Goal: Task Accomplishment & Management: Manage account settings

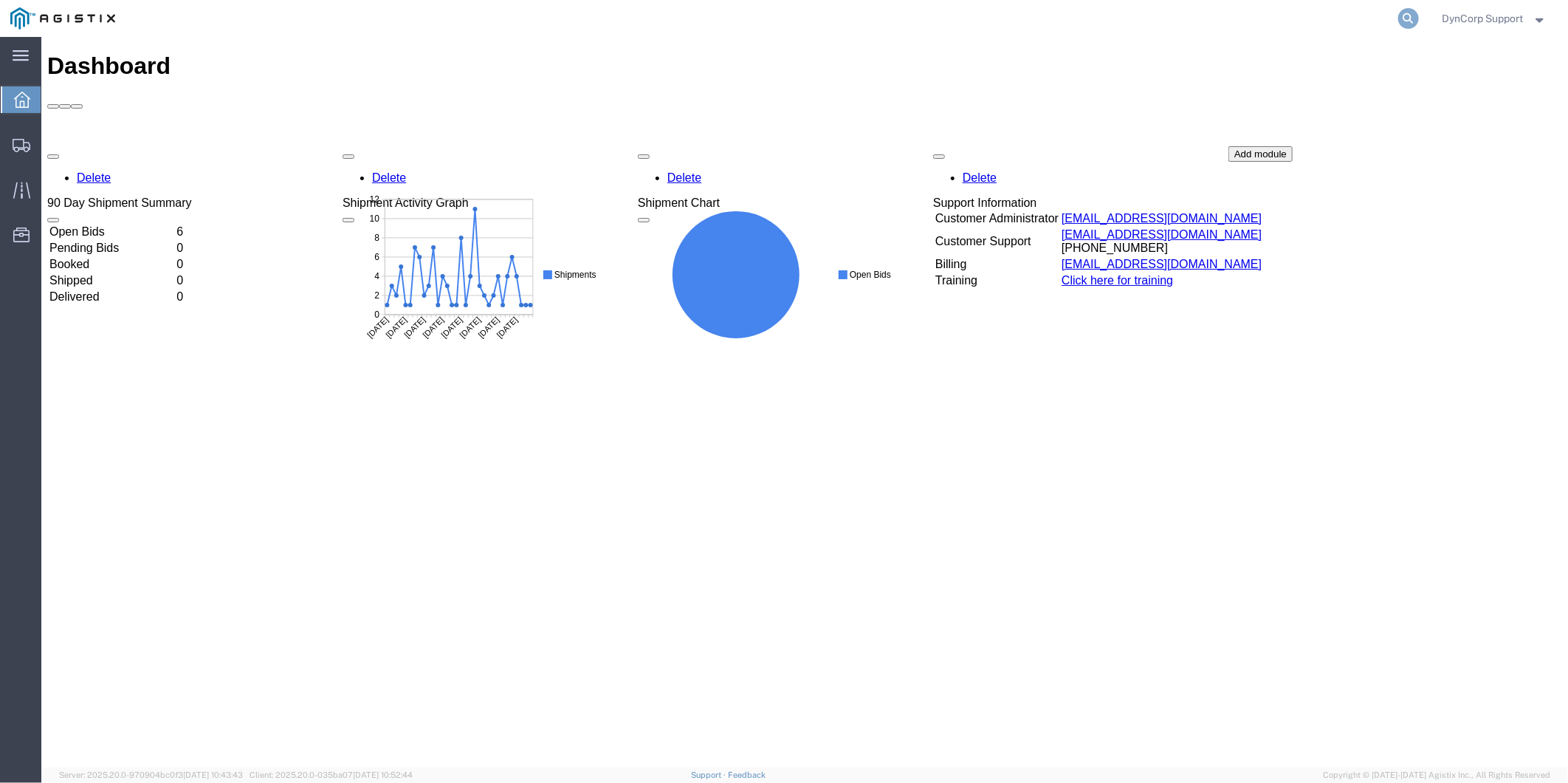
click at [1398, 22] on icon at bounding box center [1408, 18] width 21 height 21
click at [1009, 26] on input "search" at bounding box center [1175, 18] width 449 height 35
type input "2"
type input "55816672"
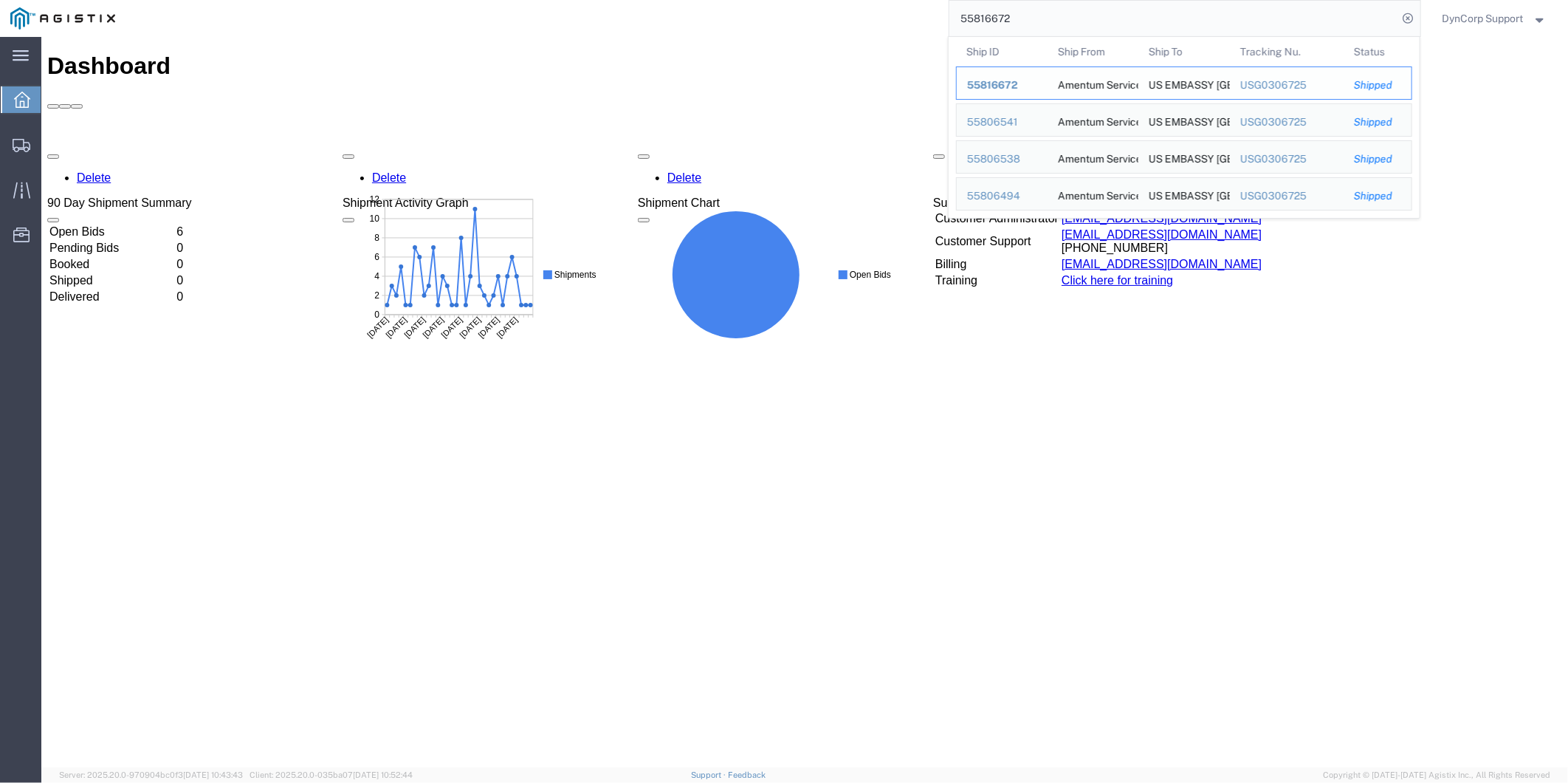
click at [970, 90] on span "55816672" at bounding box center [993, 85] width 51 height 12
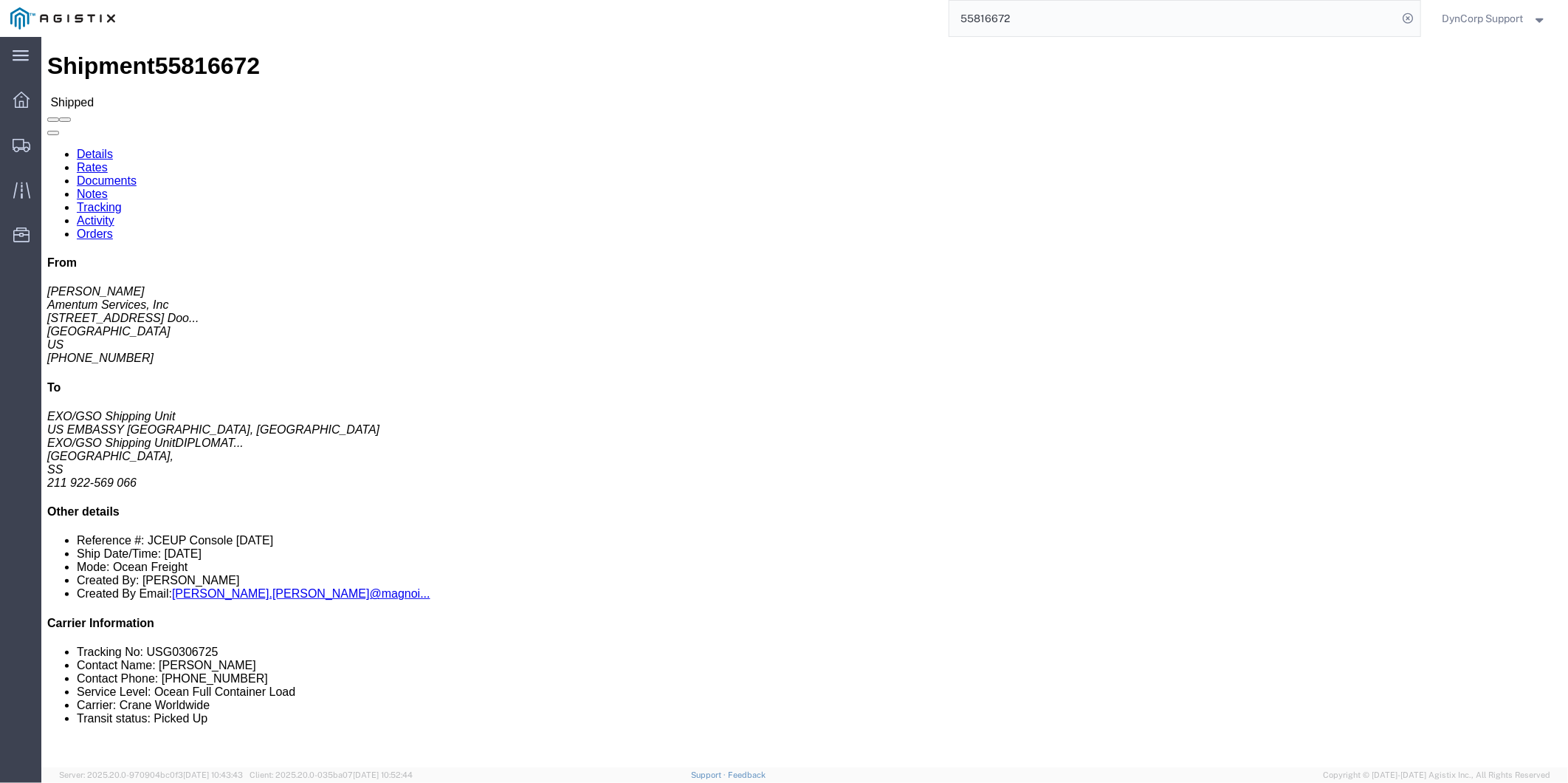
click link "Tracking"
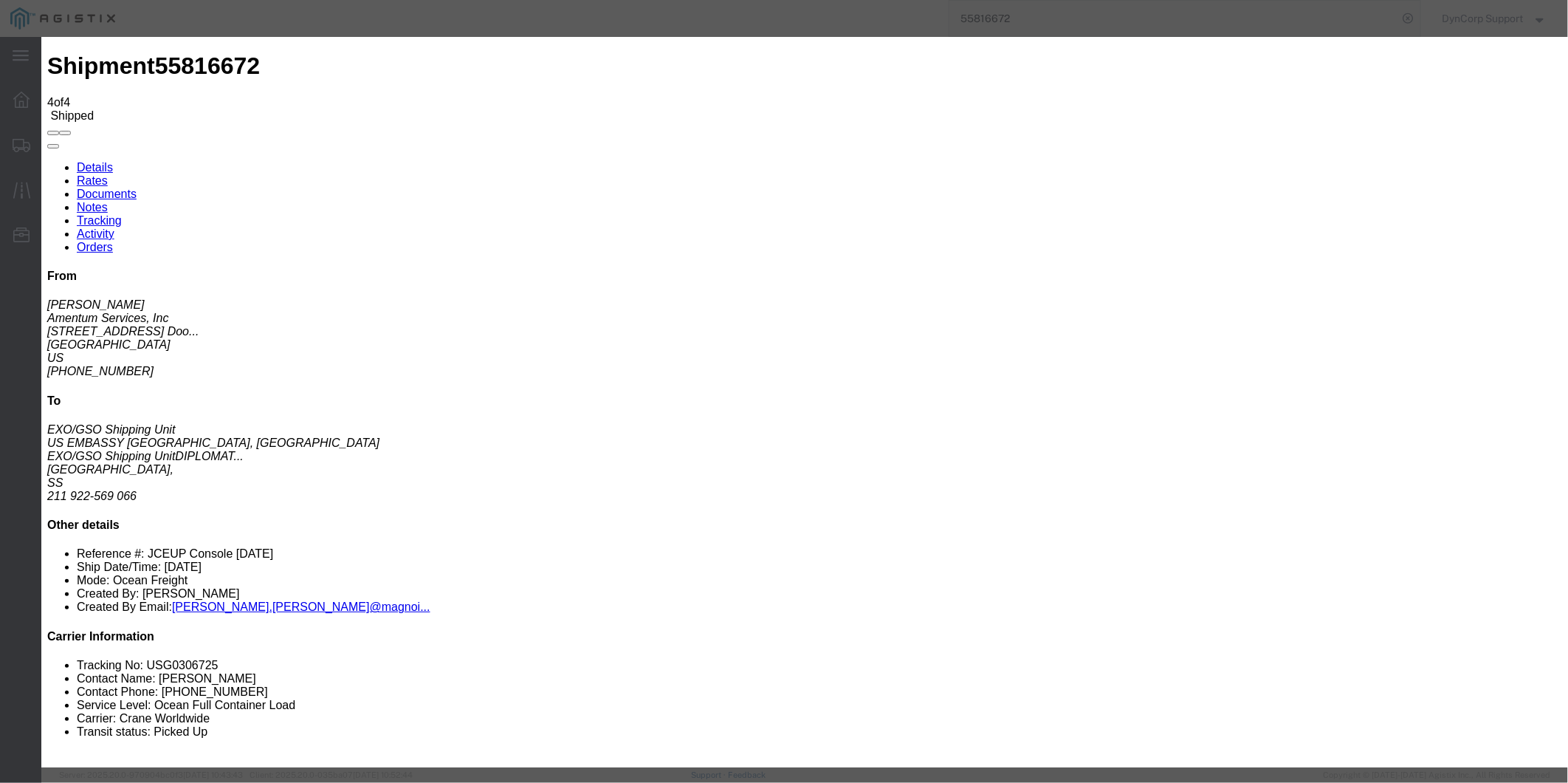
type input "[DATE]"
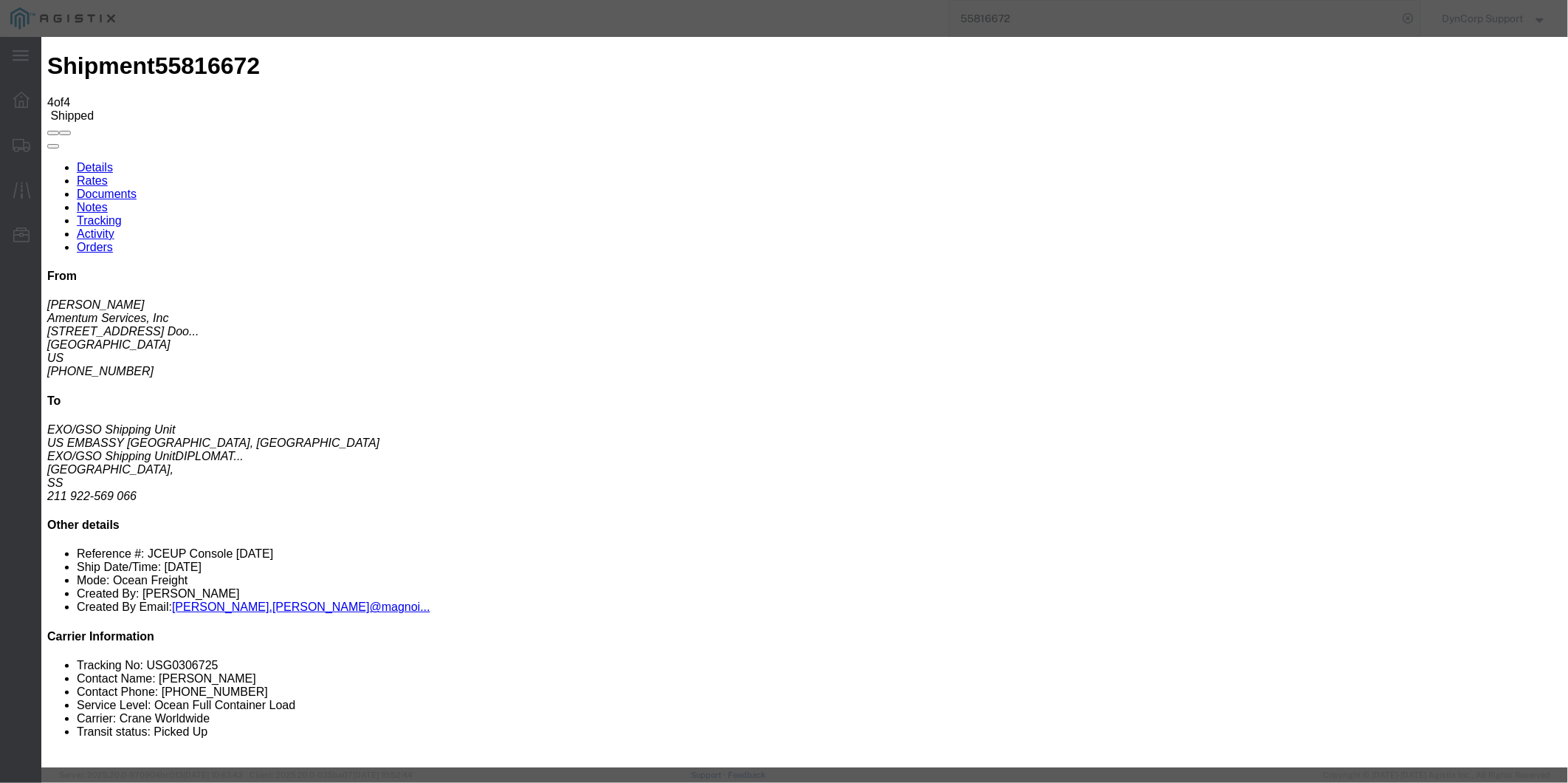
type input "4"
type input "7:00 AM"
select select "DELIVRED"
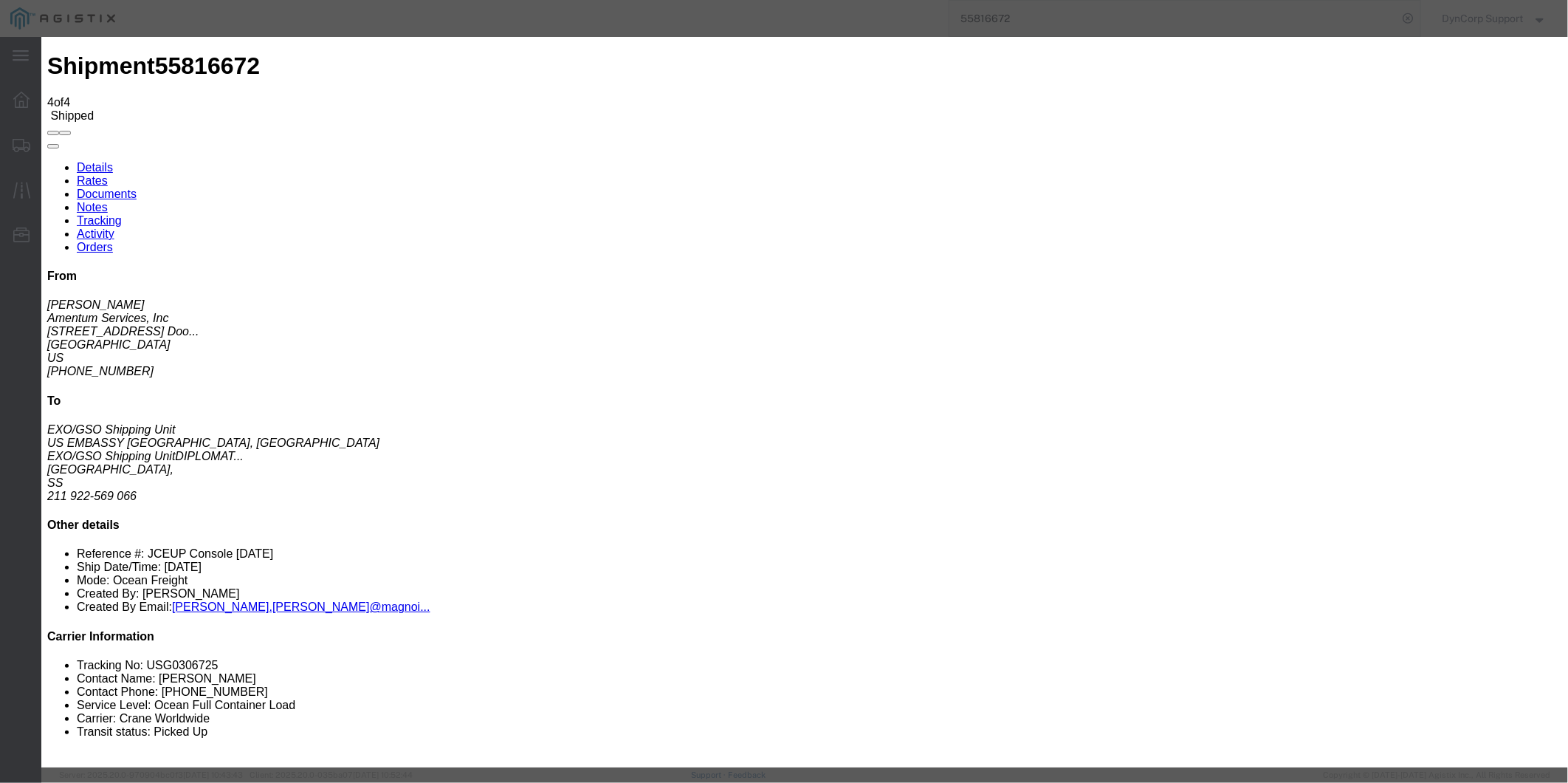
type input "[PERSON_NAME]"
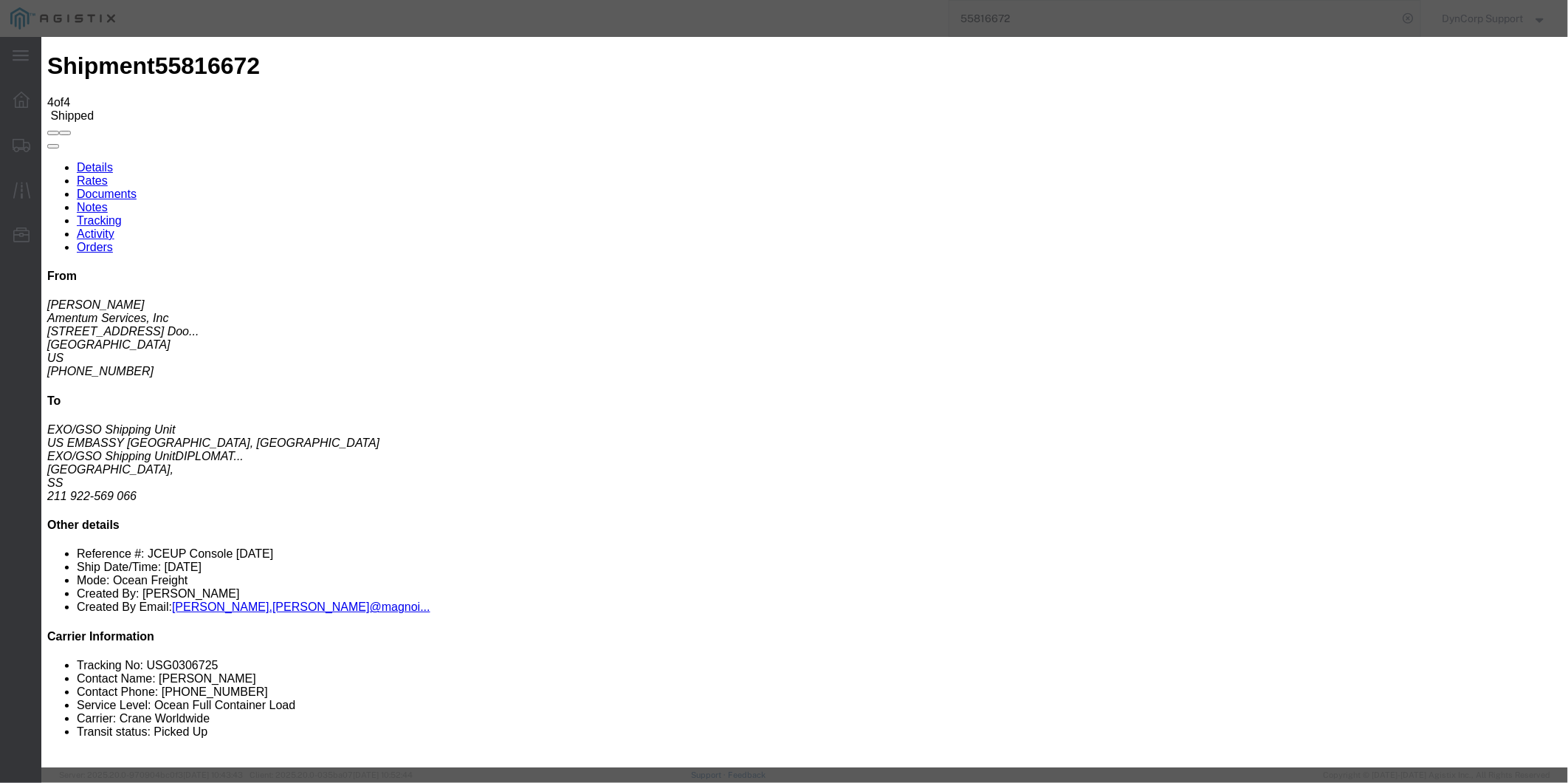
select select "{"pickupDeliveryInfoId": "120899982","pickupOrDelivery": "D","stopNum": "100","…"
select select "SS"
type input "Juba"
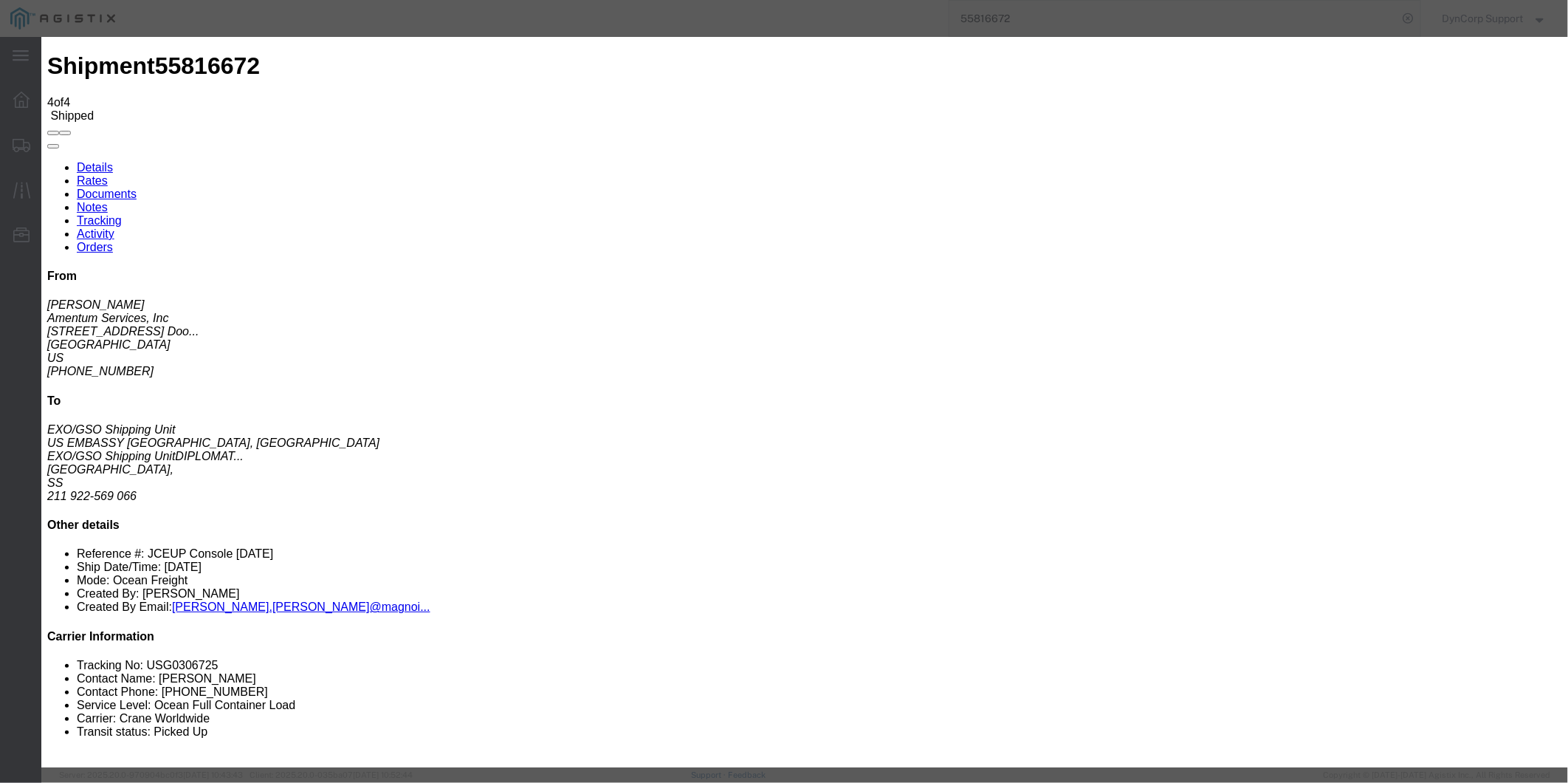
type textarea "All 3 Containers have arrived to final Destination: TCLU8506945 CMAU5538251 BEA…"
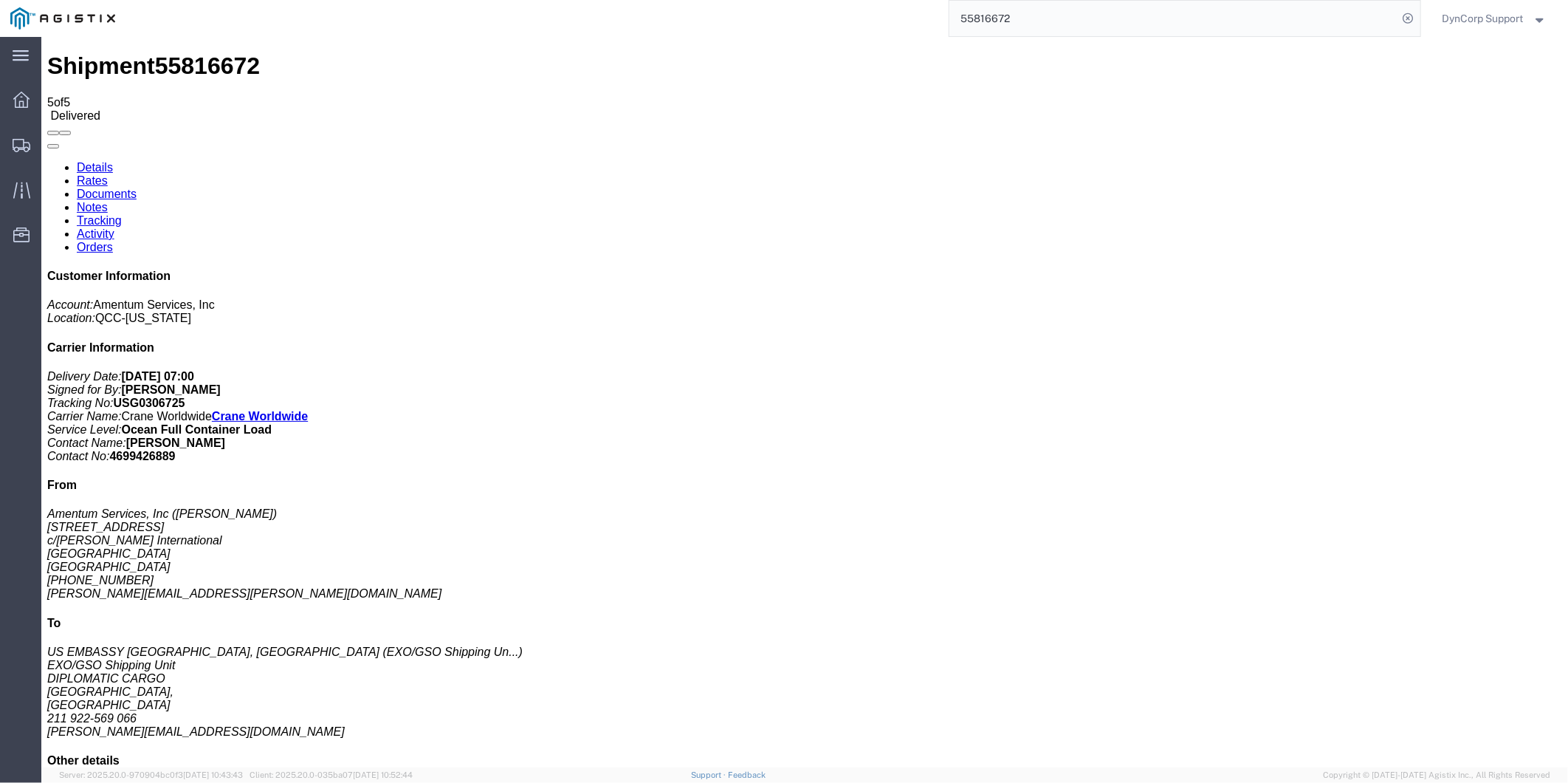
click at [107, 174] on link "Rates" at bounding box center [91, 180] width 31 height 13
